Goal: Transaction & Acquisition: Download file/media

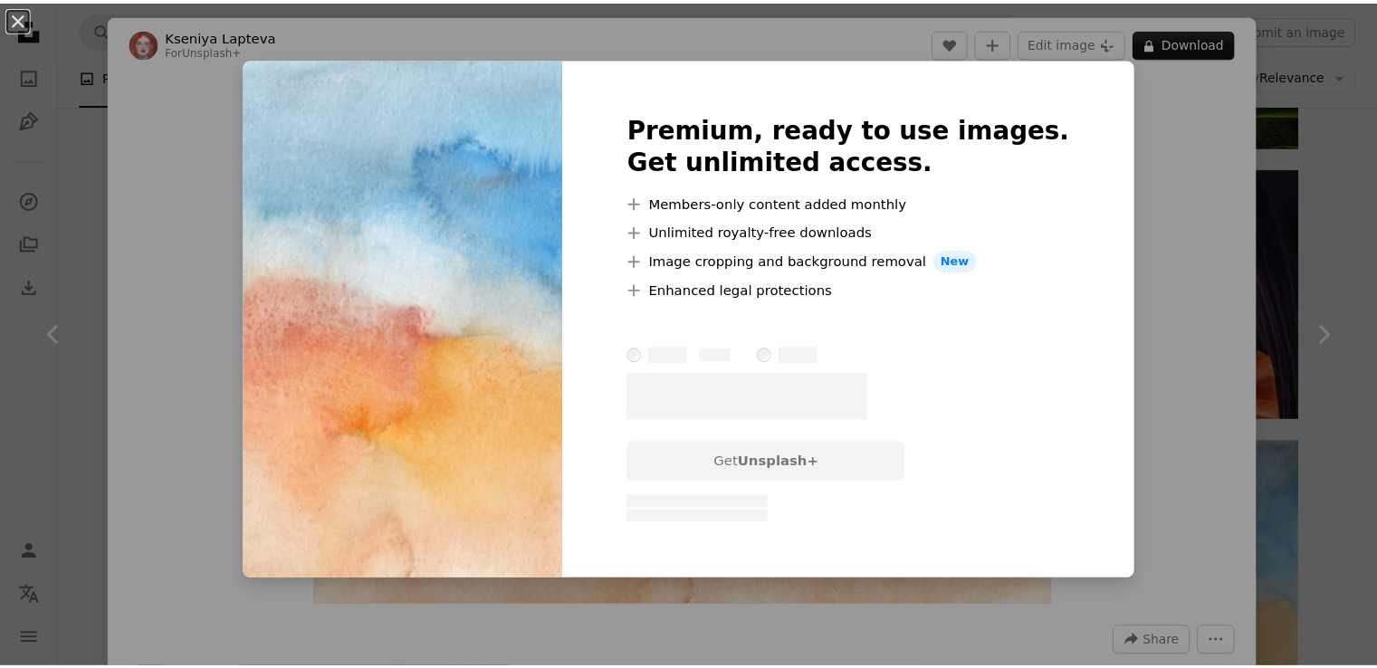
scroll to position [1382, 0]
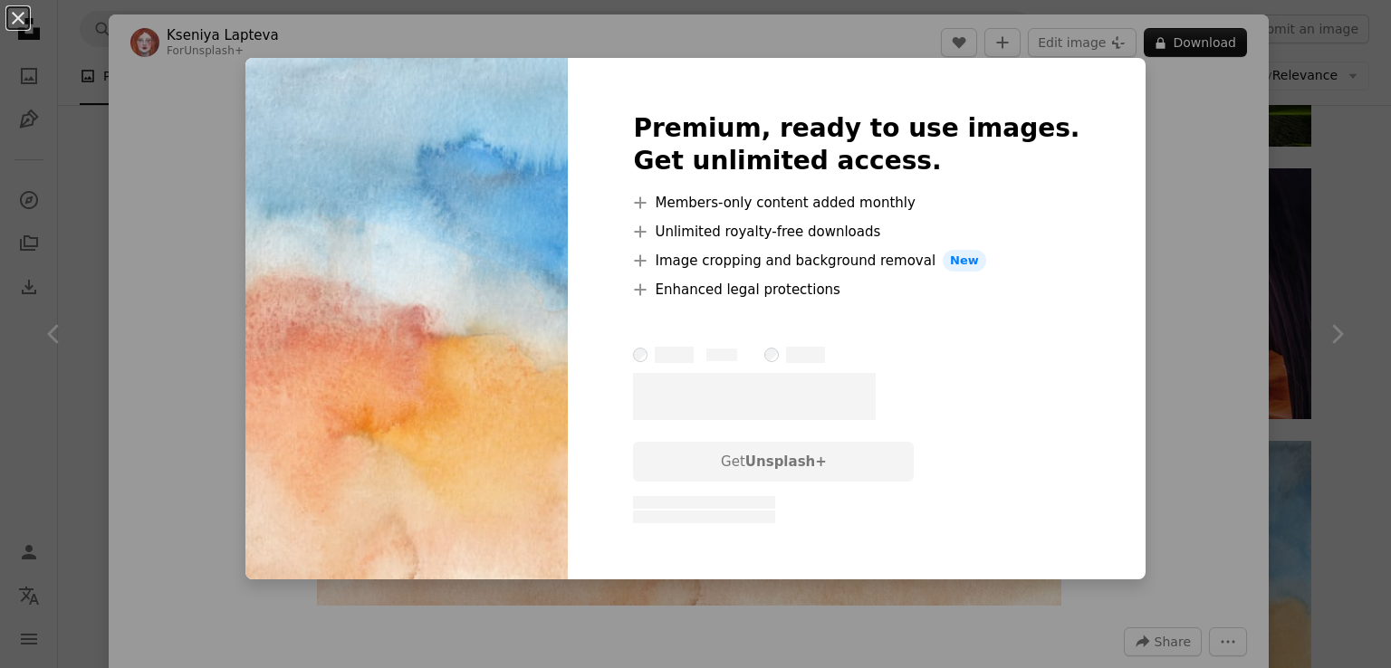
click at [1163, 275] on div "An X shape Premium, ready to use images. Get unlimited access. A plus sign Memb…" at bounding box center [695, 334] width 1391 height 668
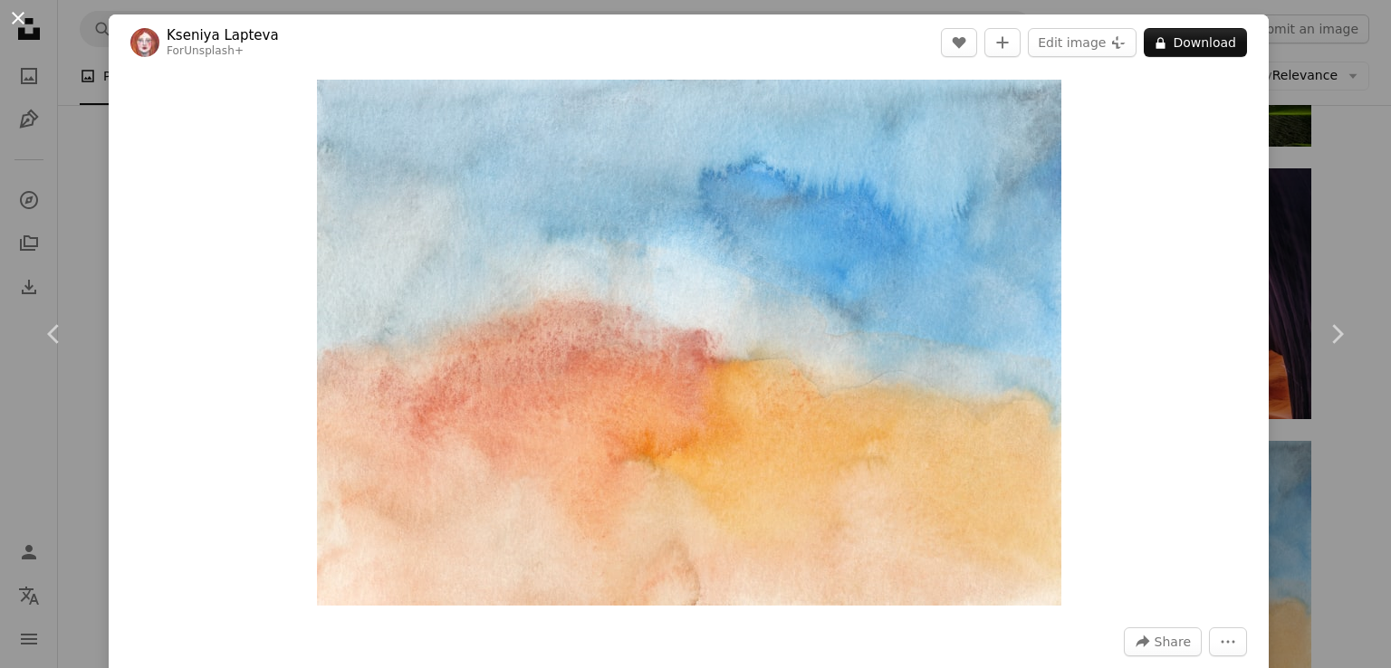
click at [24, 16] on button "An X shape" at bounding box center [18, 18] width 22 height 22
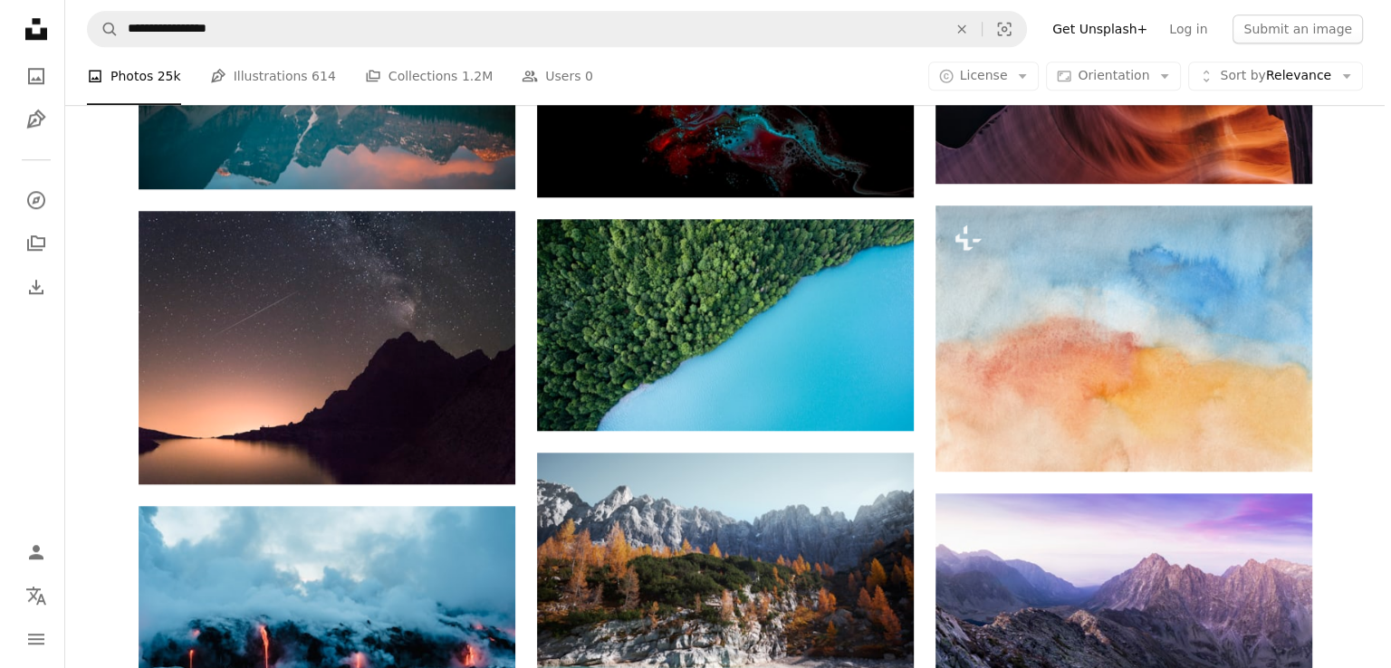
scroll to position [1660, 0]
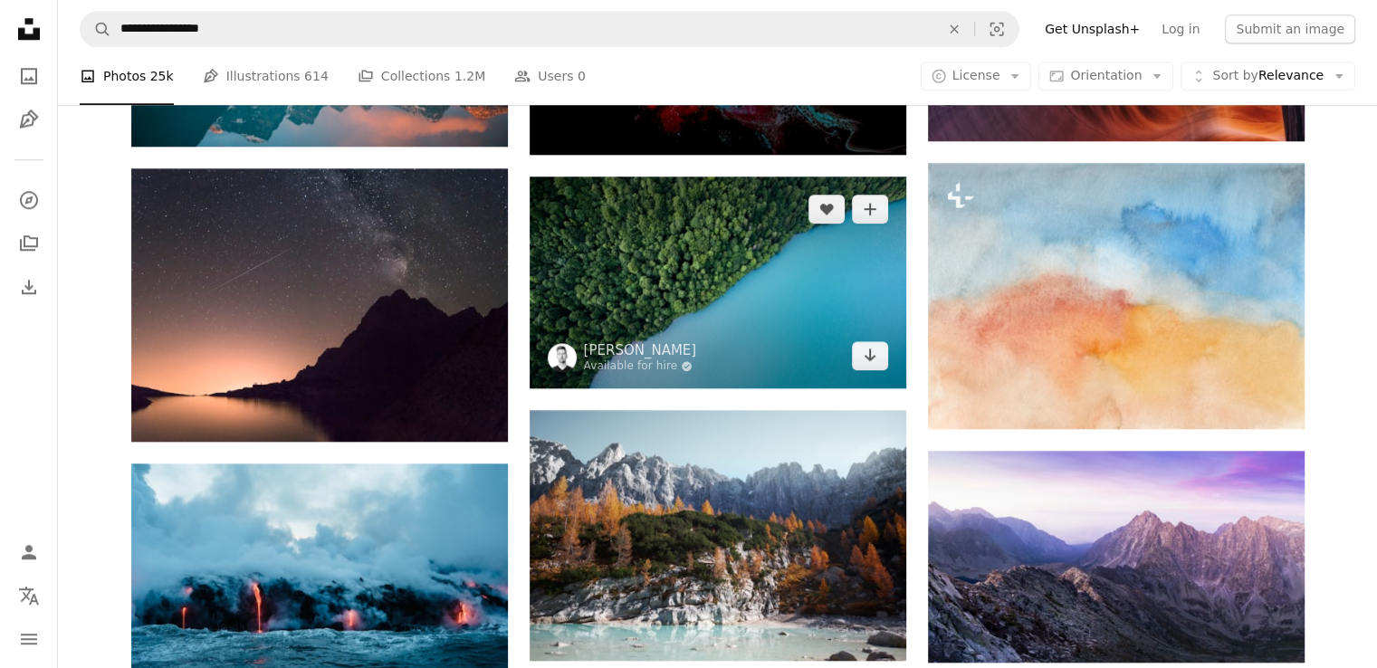
click at [765, 256] on img at bounding box center [718, 283] width 377 height 212
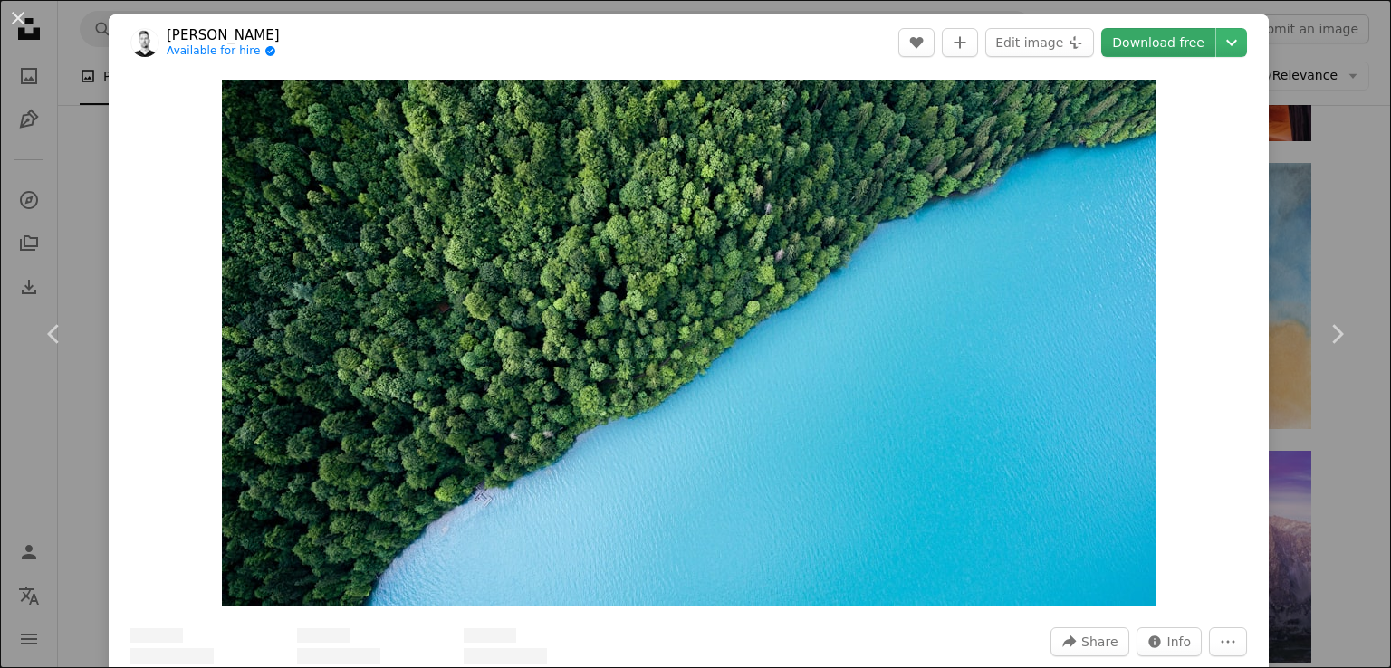
click at [1144, 34] on link "Download free" at bounding box center [1158, 42] width 114 height 29
